Goal: Task Accomplishment & Management: Use online tool/utility

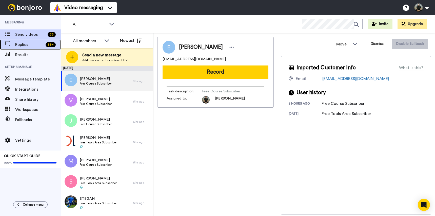
click at [28, 44] on span "Replies" at bounding box center [29, 45] width 28 height 6
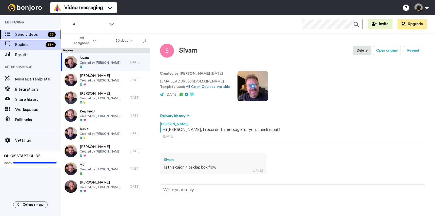
click at [31, 34] on span "Send videos" at bounding box center [30, 34] width 30 height 6
